Goal: Find specific page/section: Find specific page/section

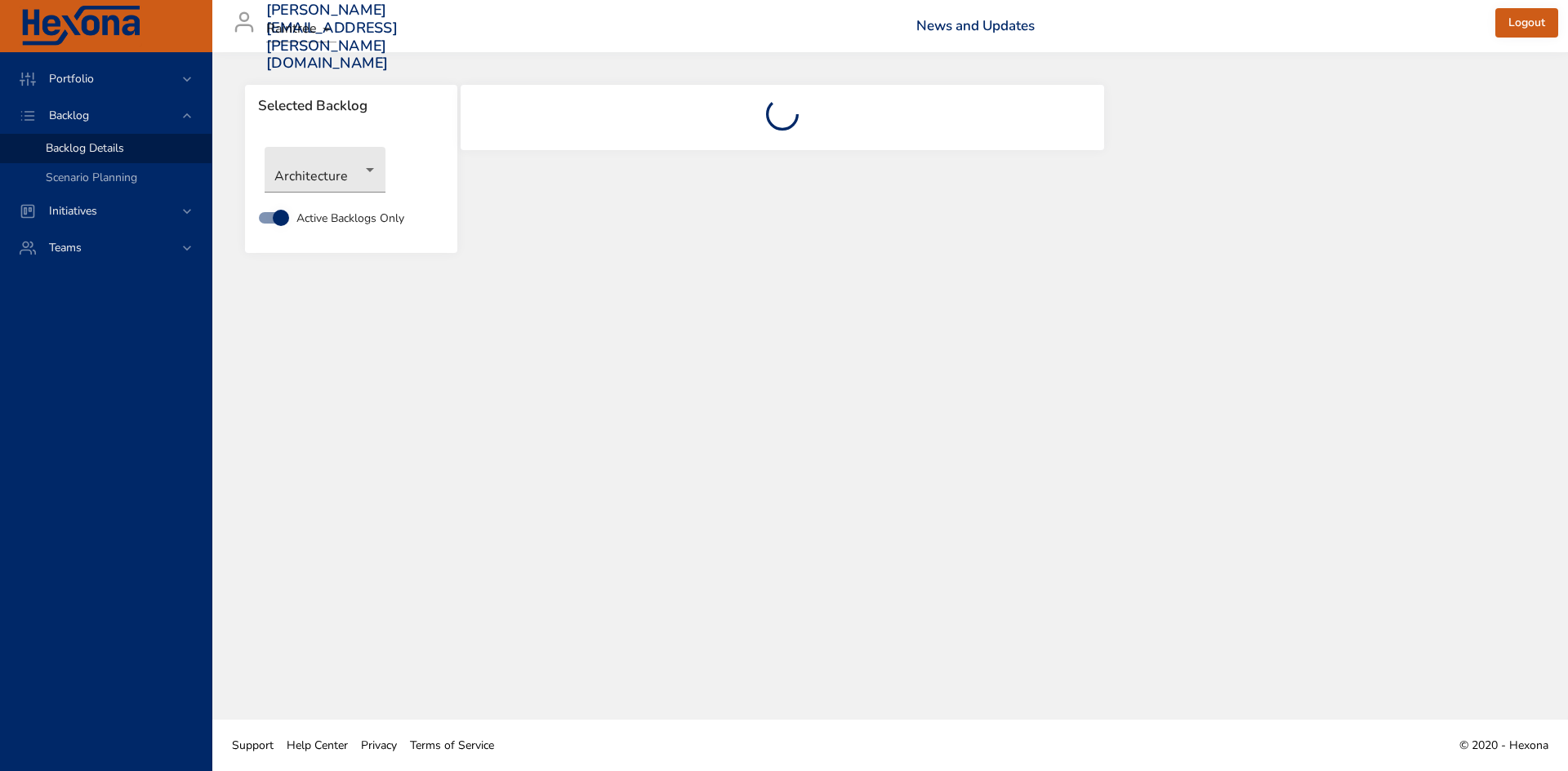
click at [33, 357] on div "Portfolio Backlog Backlog Details Scenario Planning Initiatives Teams" at bounding box center [106, 412] width 212 height 719
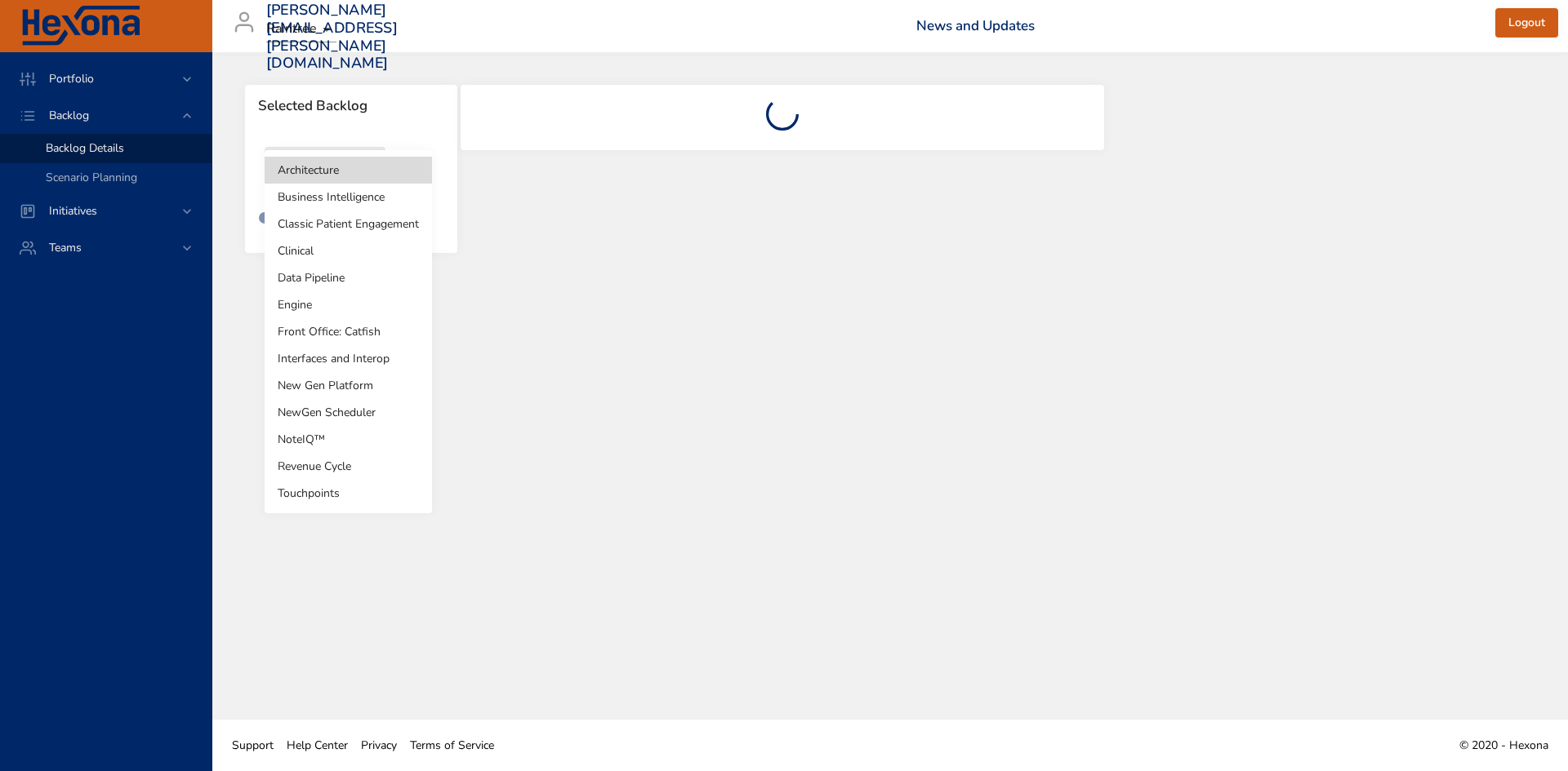
click at [313, 166] on body "Portfolio Backlog Backlog Details Scenario Planning Initiatives Teams [PERSON_N…" at bounding box center [784, 386] width 1568 height 771
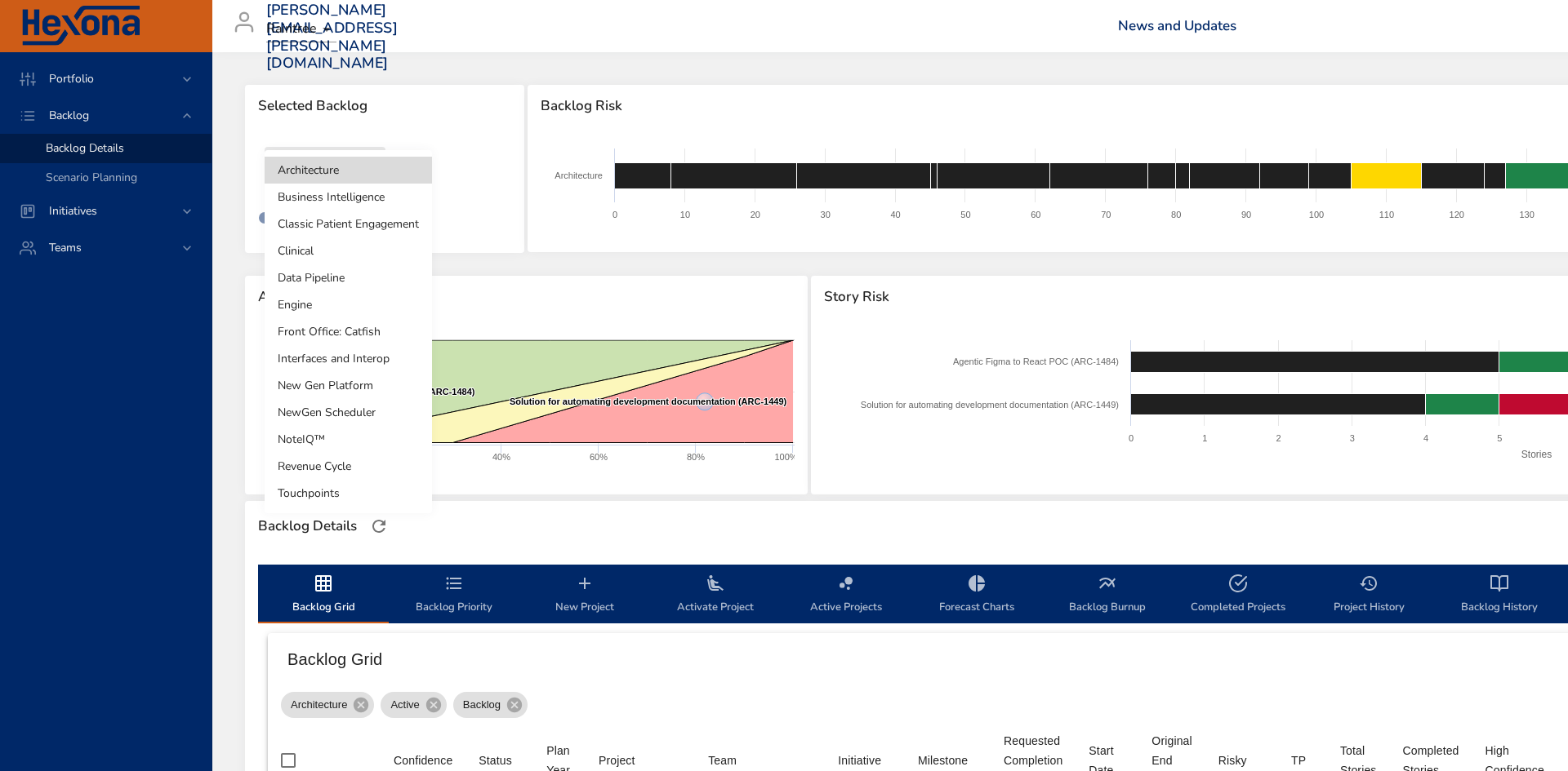
click at [330, 247] on li "Clinical" at bounding box center [349, 251] width 168 height 27
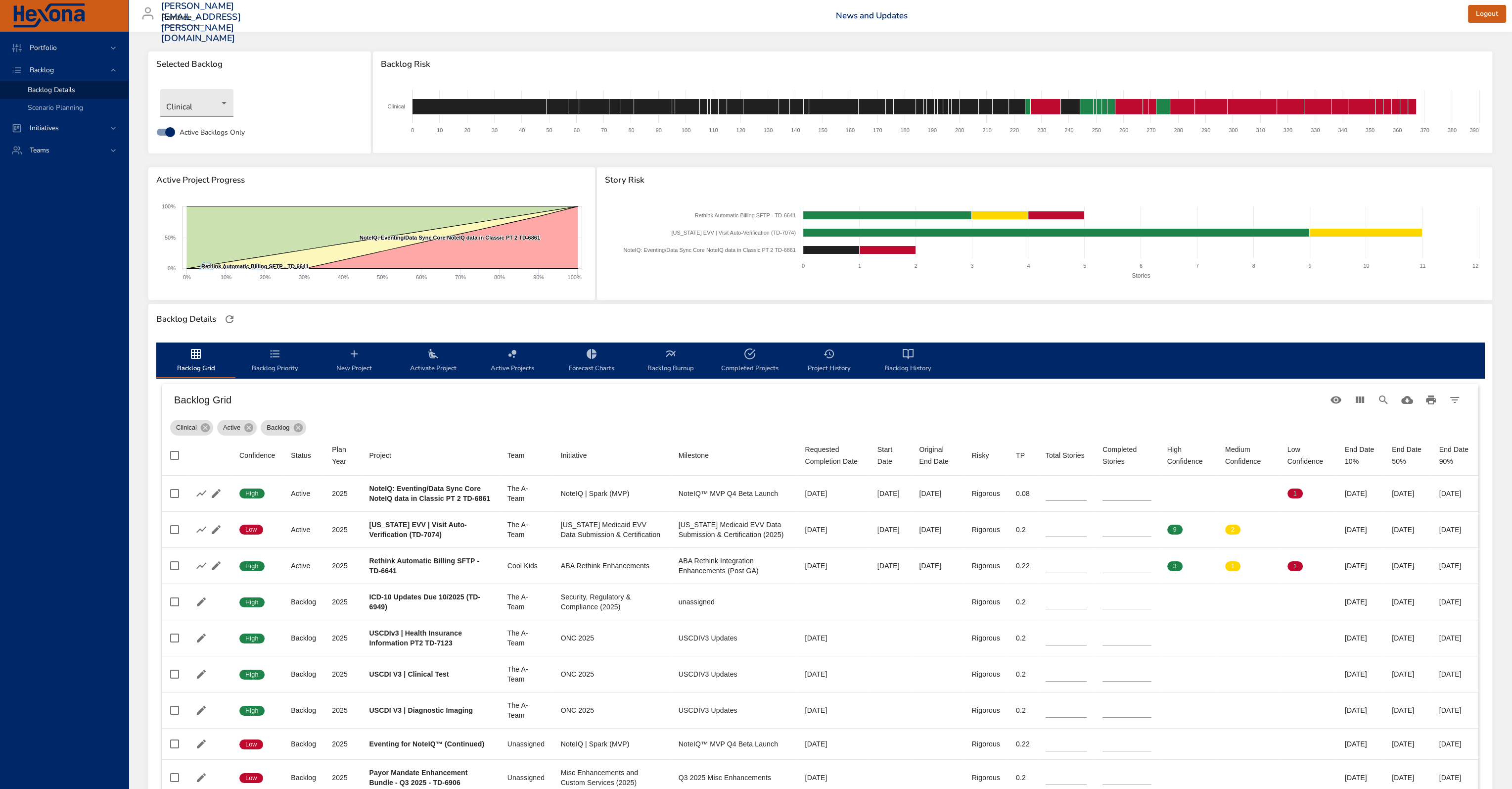
click at [602, 408] on div "Backlog Grid" at bounding box center [820, 400] width 1316 height 32
click at [751, 326] on div "Backlog Details" at bounding box center [821, 319] width 1334 height 21
click at [217, 106] on body "Portfolio Backlog Backlog Details Scenario Planning Initiatives Teams [PERSON_N…" at bounding box center [756, 394] width 1512 height 789
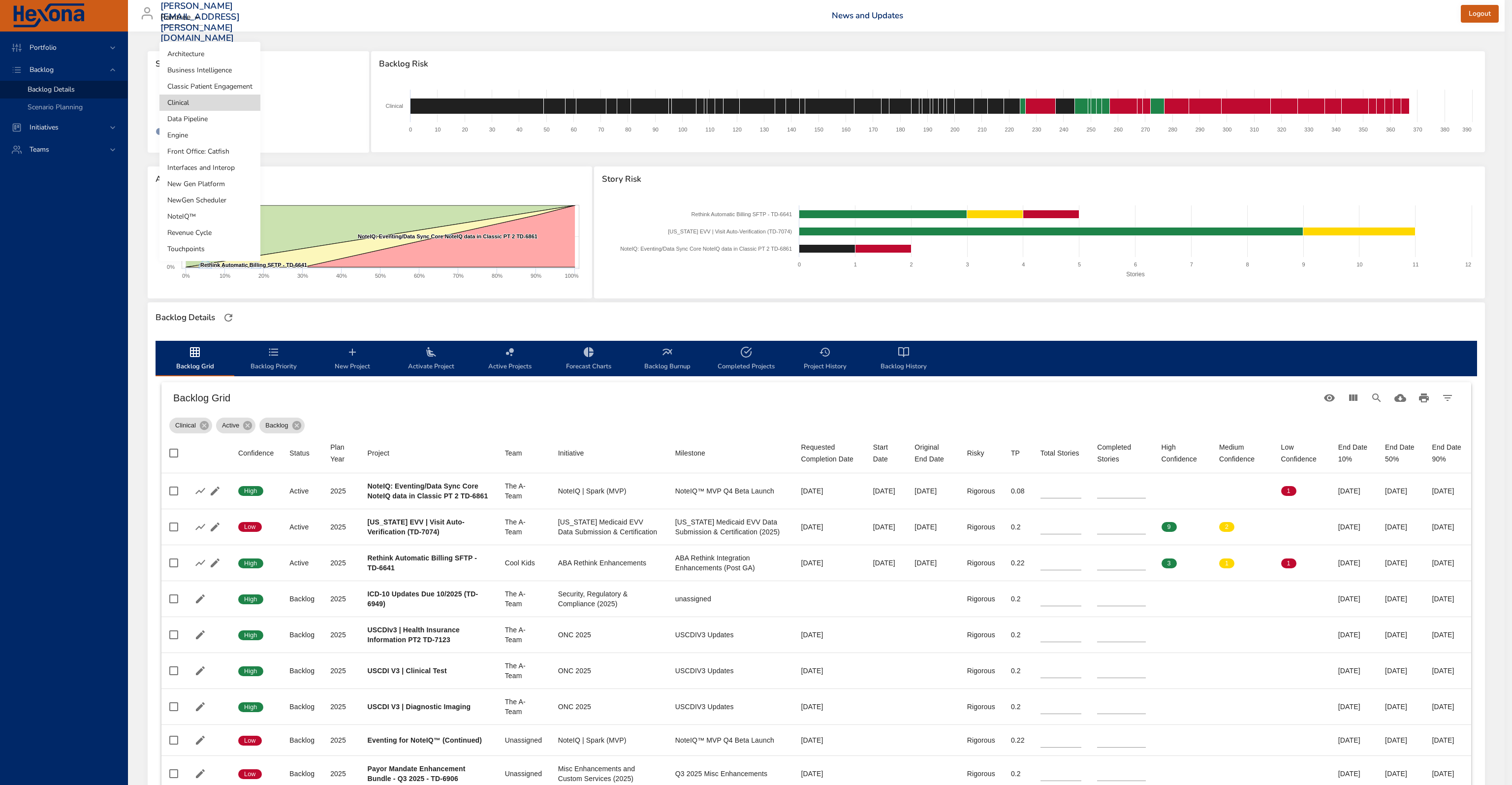
click at [214, 205] on li "NewGen Scheduler" at bounding box center [210, 200] width 101 height 16
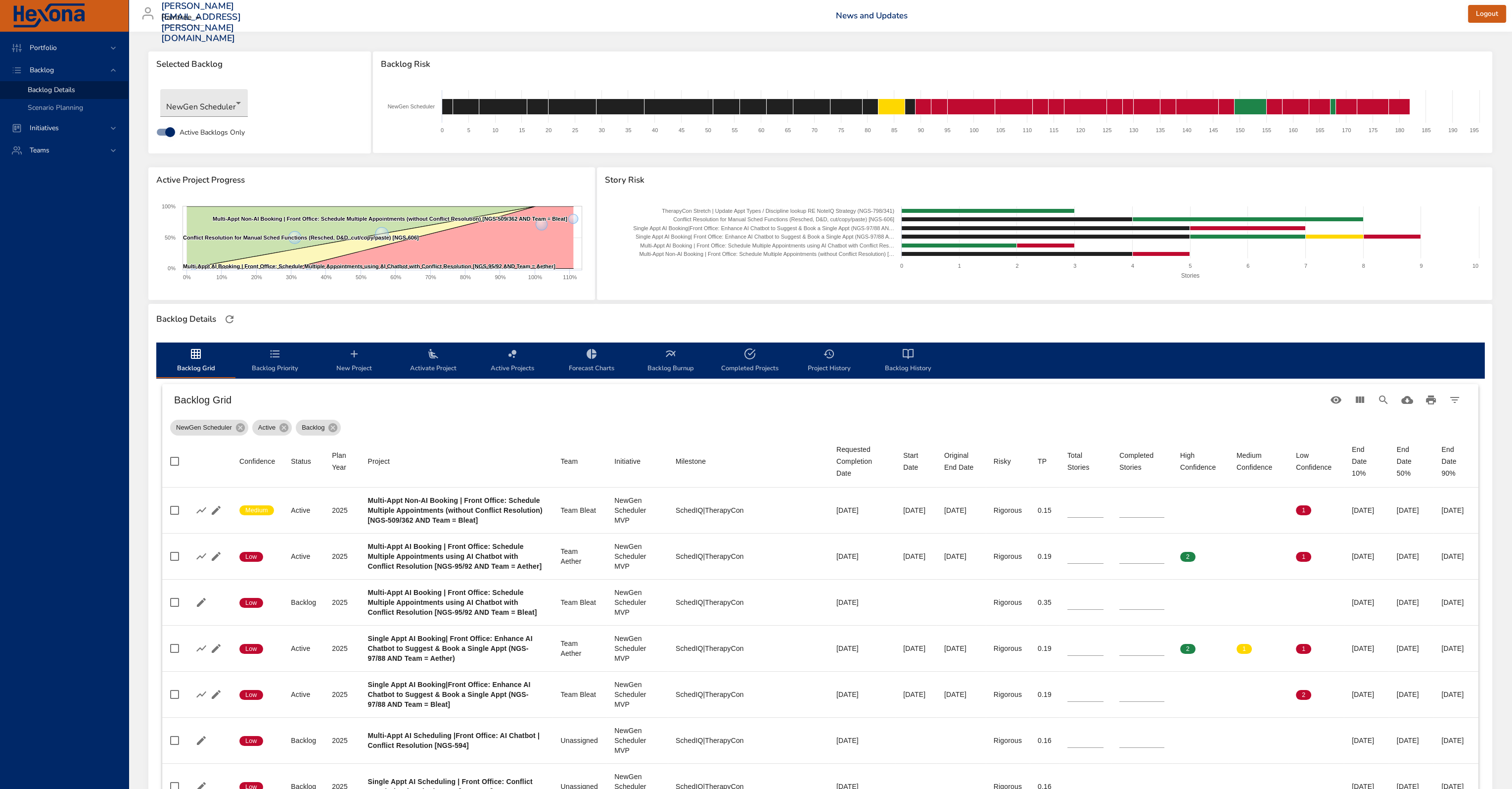
click at [757, 369] on span "Completed Projects" at bounding box center [750, 361] width 67 height 26
select select "***"
